Goal: Task Accomplishment & Management: Complete application form

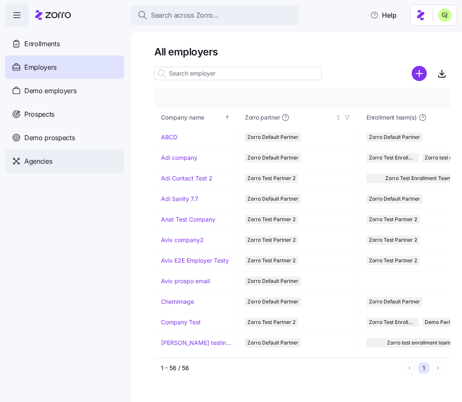
click at [52, 158] on span "Agencies" at bounding box center [38, 161] width 28 height 10
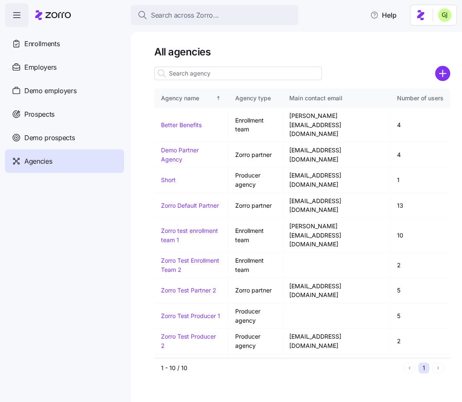
click at [207, 73] on input at bounding box center [238, 73] width 168 height 13
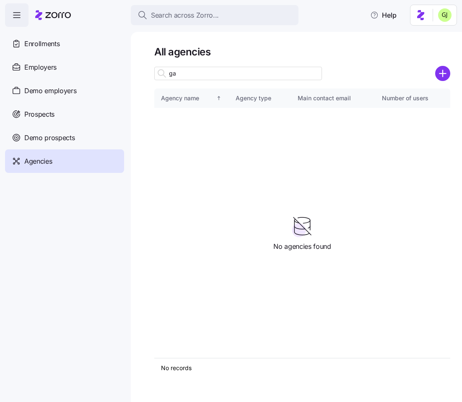
type input "g"
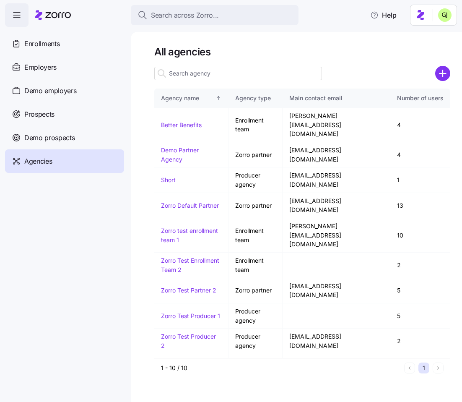
click at [446, 73] on icon "add icon" at bounding box center [443, 73] width 15 height 15
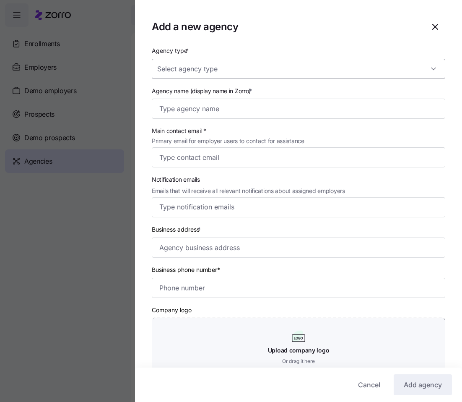
click at [352, 71] on input "Agency type *" at bounding box center [299, 69] width 294 height 20
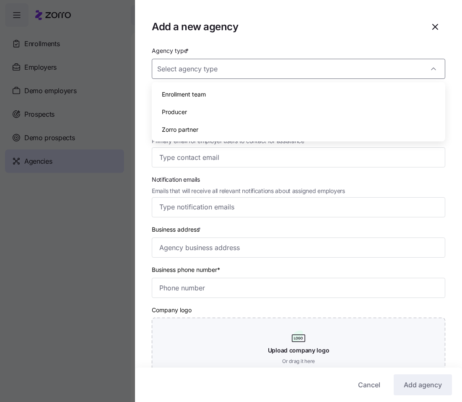
click at [258, 93] on div "Enrollment team" at bounding box center [298, 95] width 287 height 18
type input "Enrollment team"
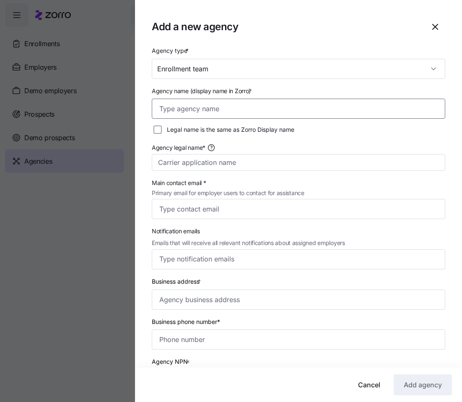
click at [248, 109] on input "Agency name (display name in Zorro) *" at bounding box center [299, 109] width 294 height 20
type input "Gadi test"
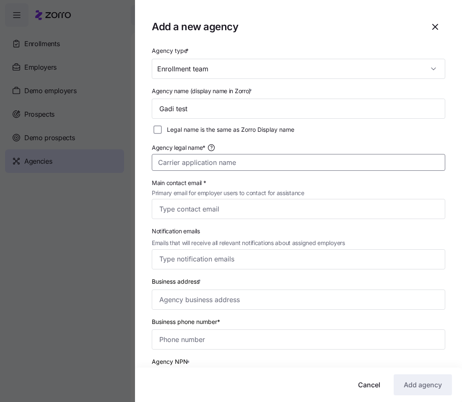
click at [247, 156] on input "Agency legal name*" at bounding box center [299, 162] width 294 height 17
click at [436, 26] on icon "button" at bounding box center [435, 27] width 10 height 10
